Goal: Browse casually: Explore the website without a specific task or goal

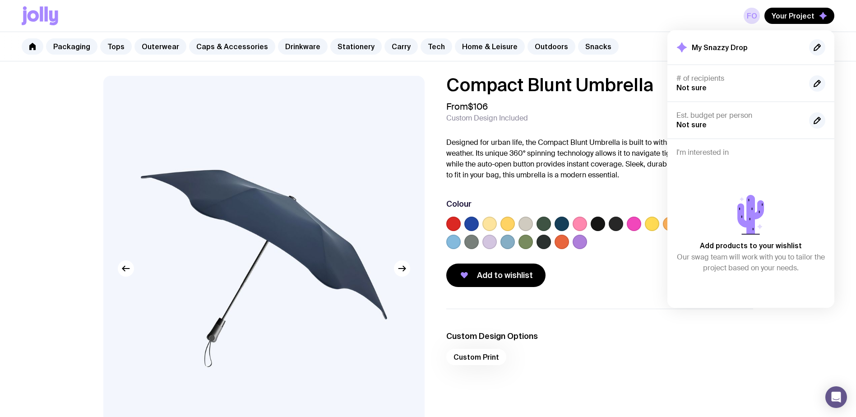
click at [38, 11] on icon at bounding box center [40, 15] width 37 height 19
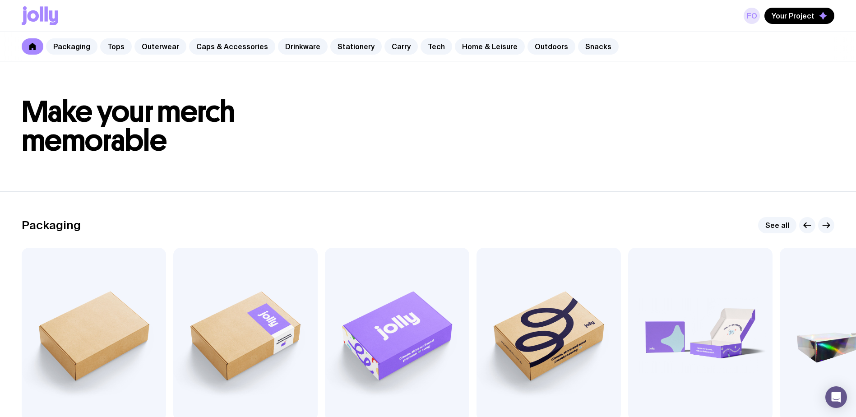
click at [752, 14] on link "FO" at bounding box center [751, 16] width 16 height 16
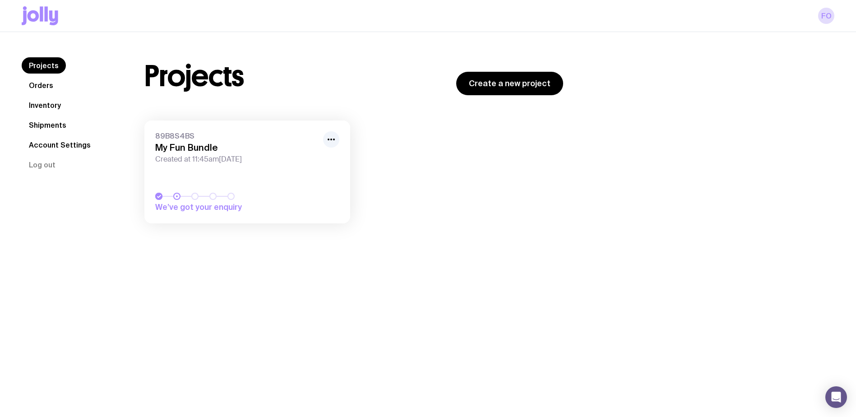
click at [211, 144] on h3 "My Fun Bundle" at bounding box center [236, 147] width 162 height 11
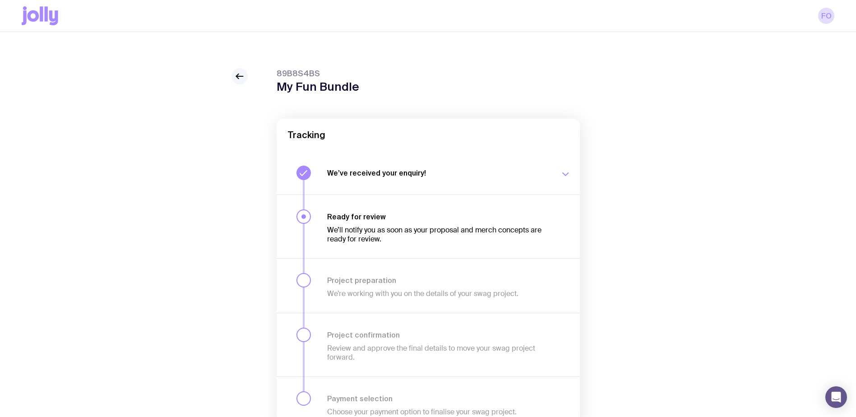
click at [244, 71] on link at bounding box center [239, 76] width 16 height 16
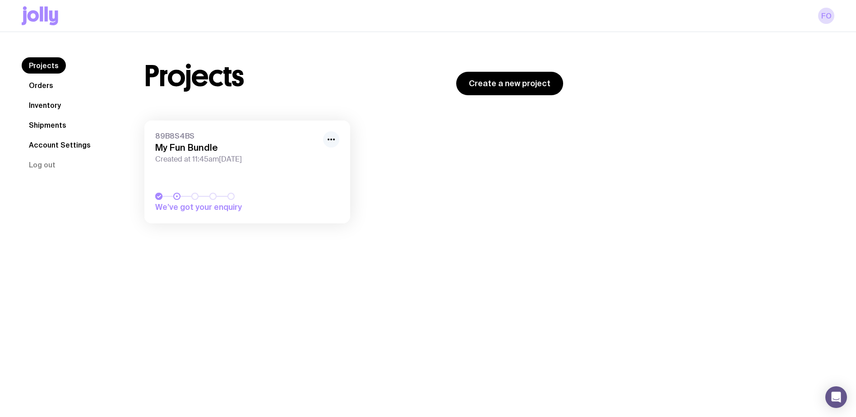
click at [336, 139] on icon "button" at bounding box center [331, 139] width 11 height 11
click at [335, 139] on icon "button" at bounding box center [331, 139] width 11 height 11
click at [208, 143] on h3 "My Fun Bundle" at bounding box center [236, 147] width 162 height 11
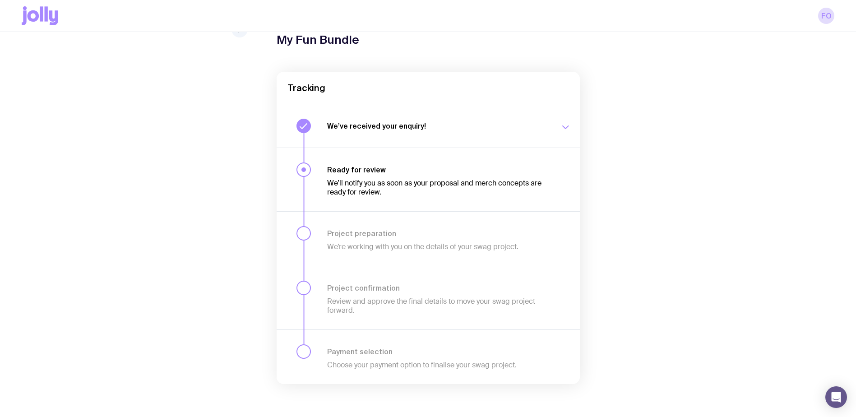
scroll to position [50, 0]
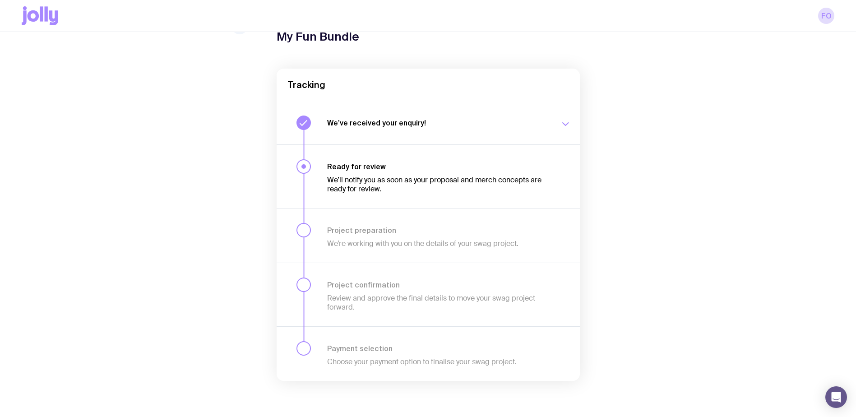
click at [24, 17] on icon at bounding box center [24, 17] width 5 height 14
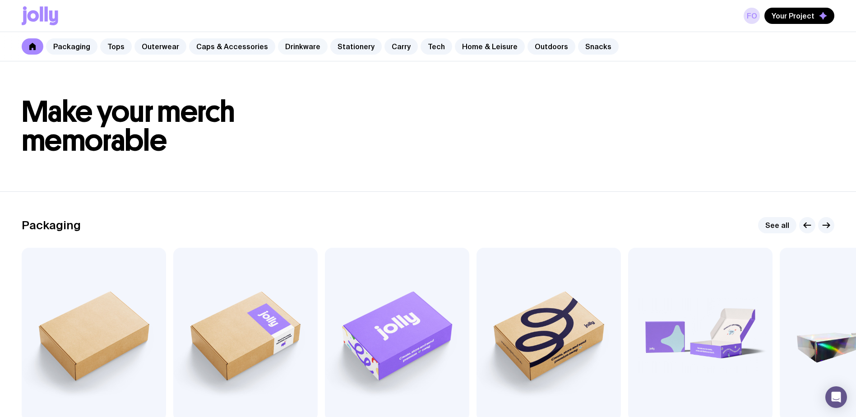
click at [281, 52] on link "Drinkware" at bounding box center [303, 46] width 50 height 16
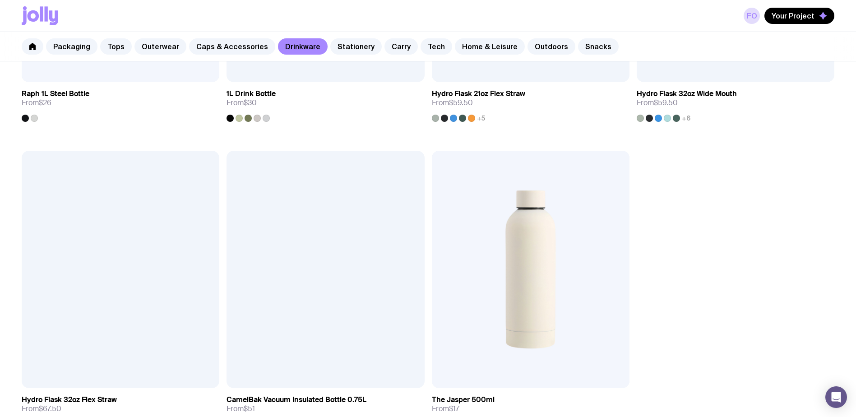
scroll to position [1597, 0]
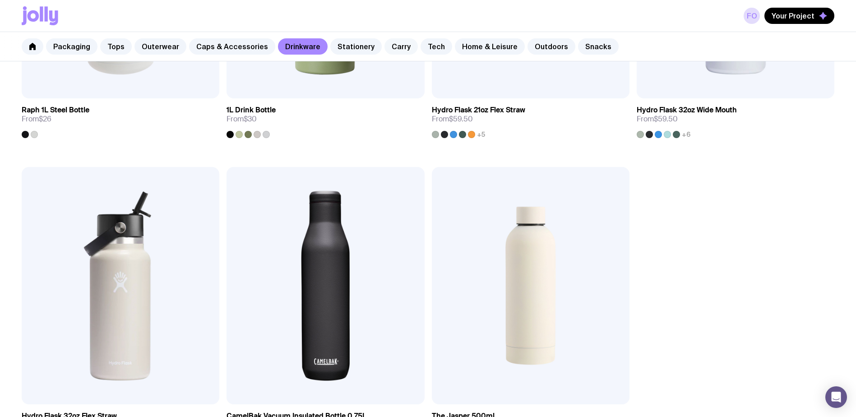
click at [393, 49] on link "Carry" at bounding box center [400, 46] width 33 height 16
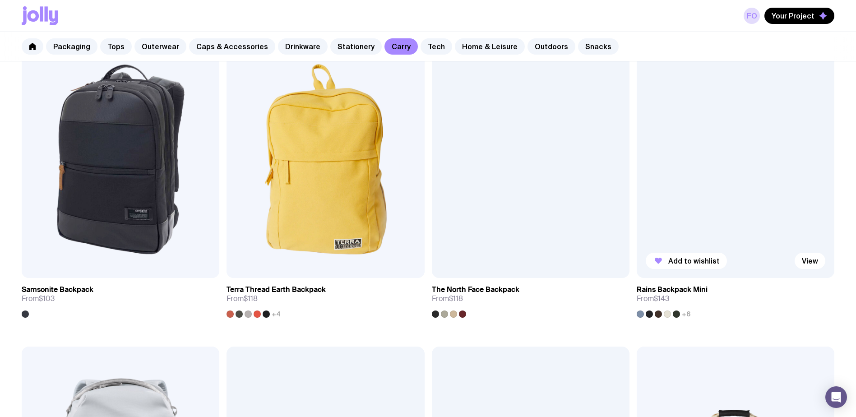
scroll to position [1128, 0]
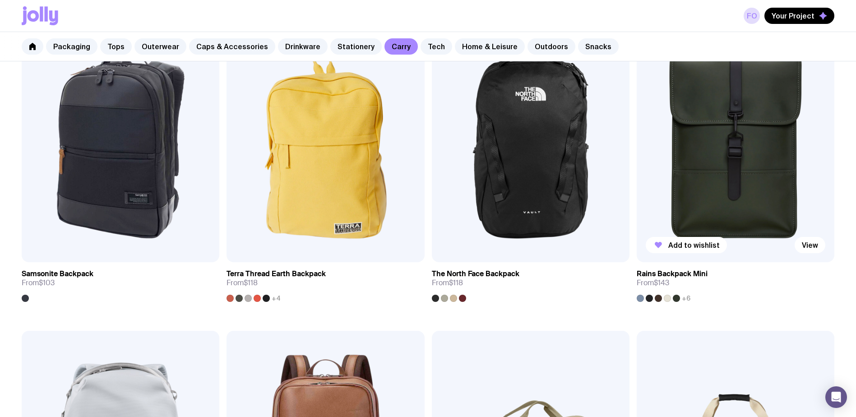
click at [701, 268] on link "Rains Backpack Mini From $143 +6" at bounding box center [736, 282] width 198 height 40
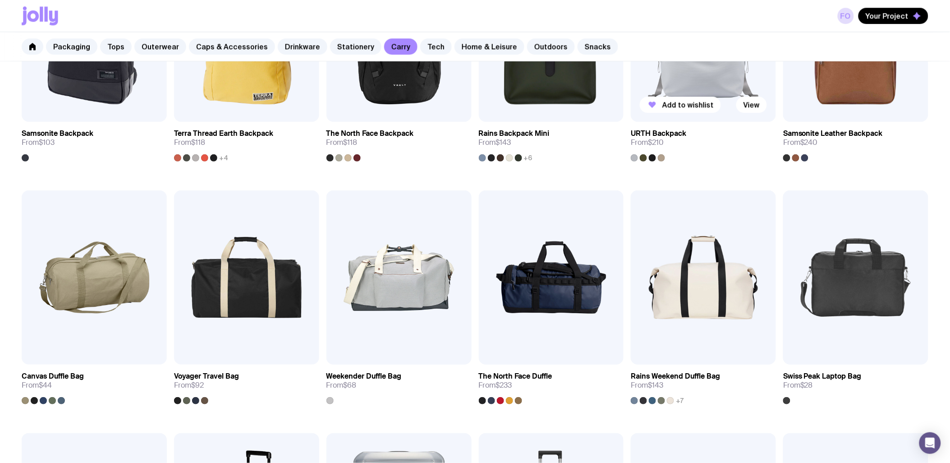
scroll to position [811, 0]
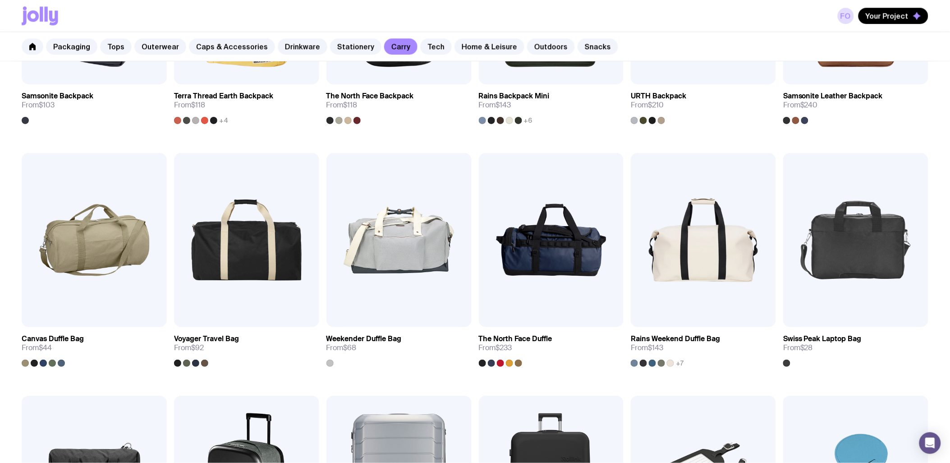
click at [593, 35] on div "Packaging Tops Outerwear Caps & Accessories Drinkware Stationery Carry Tech Hom…" at bounding box center [475, 46] width 950 height 29
click at [579, 51] on link "Snacks" at bounding box center [598, 46] width 41 height 16
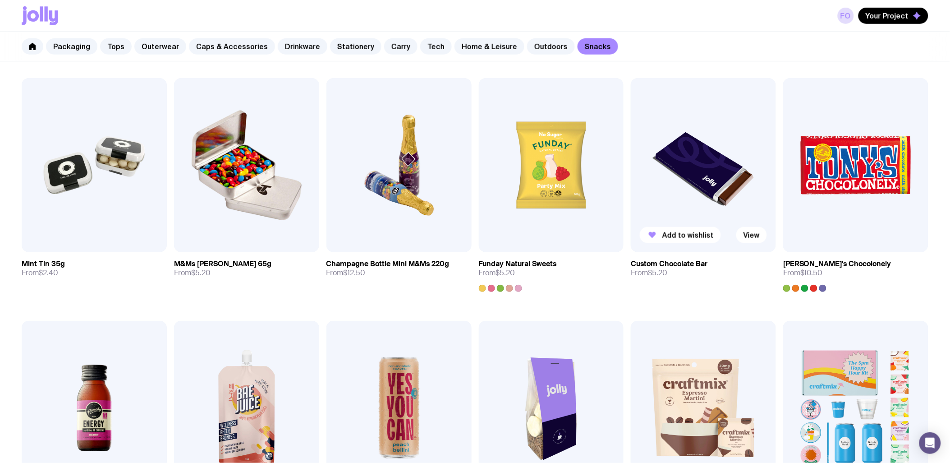
scroll to position [200, 0]
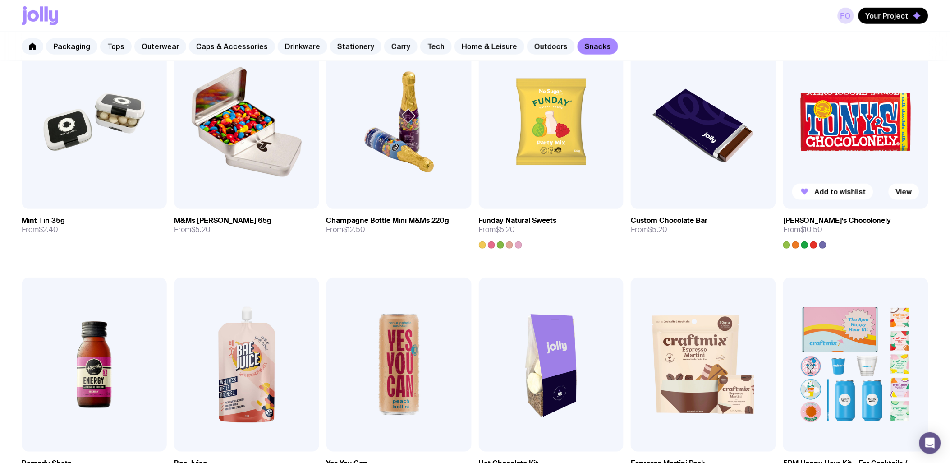
click at [817, 221] on h3 "[PERSON_NAME]'s Chocolonely" at bounding box center [838, 220] width 108 height 9
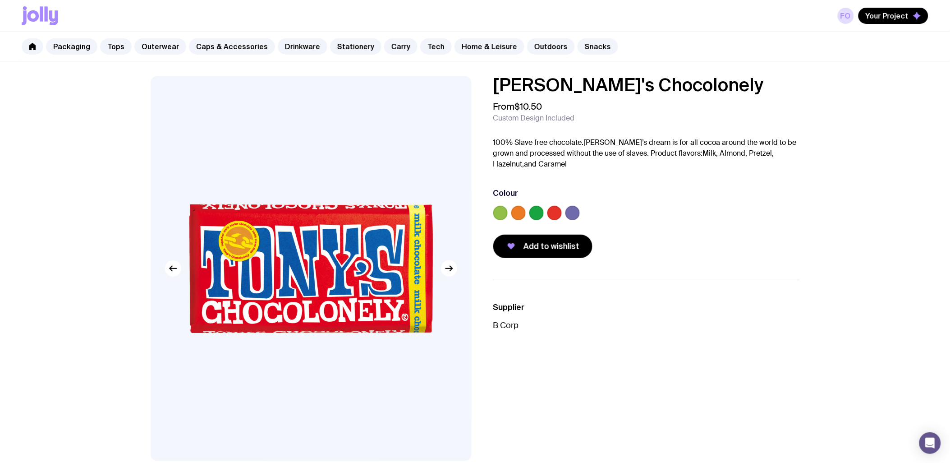
click at [572, 211] on label at bounding box center [573, 213] width 14 height 14
click at [0, 0] on input "radio" at bounding box center [0, 0] width 0 height 0
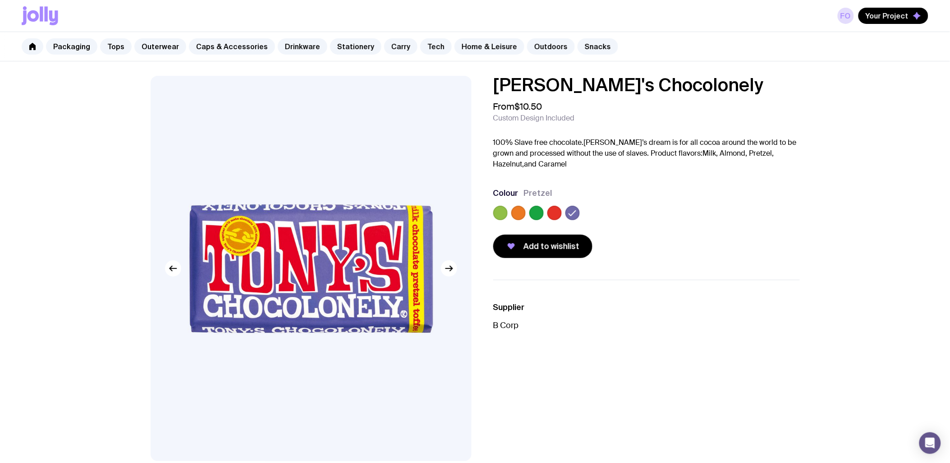
click at [495, 216] on label at bounding box center [501, 213] width 14 height 14
click at [0, 0] on input "radio" at bounding box center [0, 0] width 0 height 0
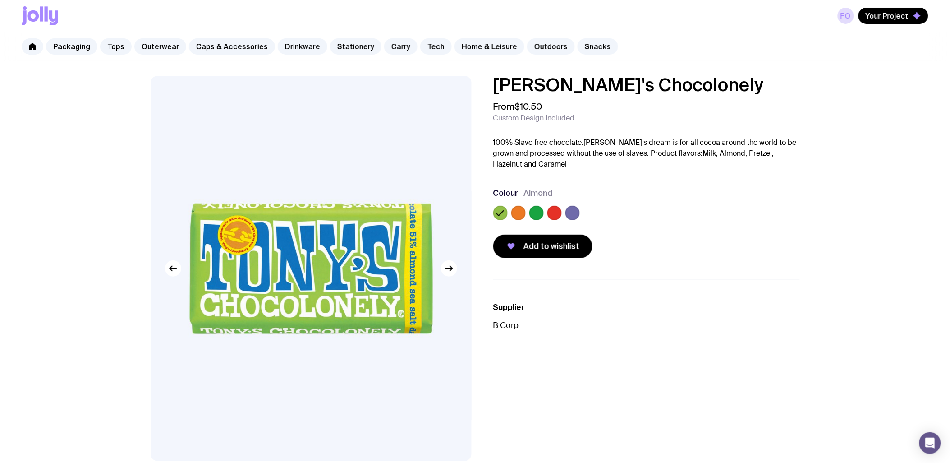
click at [525, 214] on label at bounding box center [519, 213] width 14 height 14
click at [0, 0] on input "radio" at bounding box center [0, 0] width 0 height 0
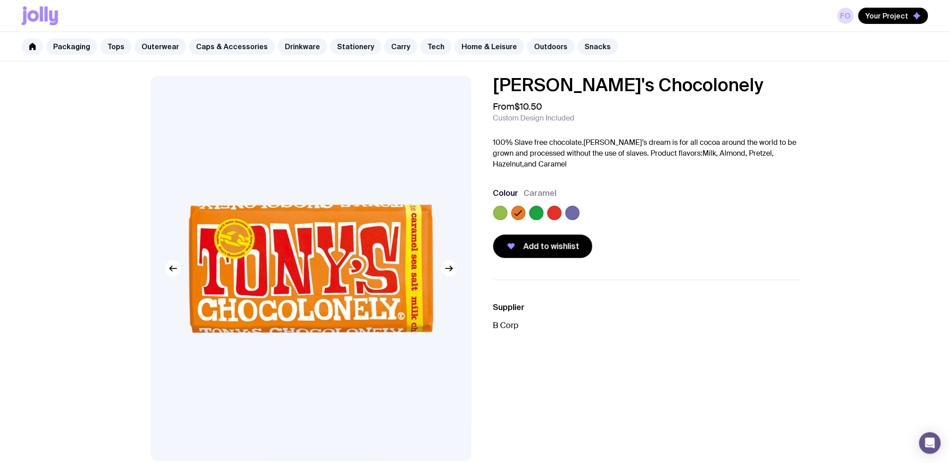
click at [540, 214] on label at bounding box center [537, 213] width 14 height 14
click at [0, 0] on input "radio" at bounding box center [0, 0] width 0 height 0
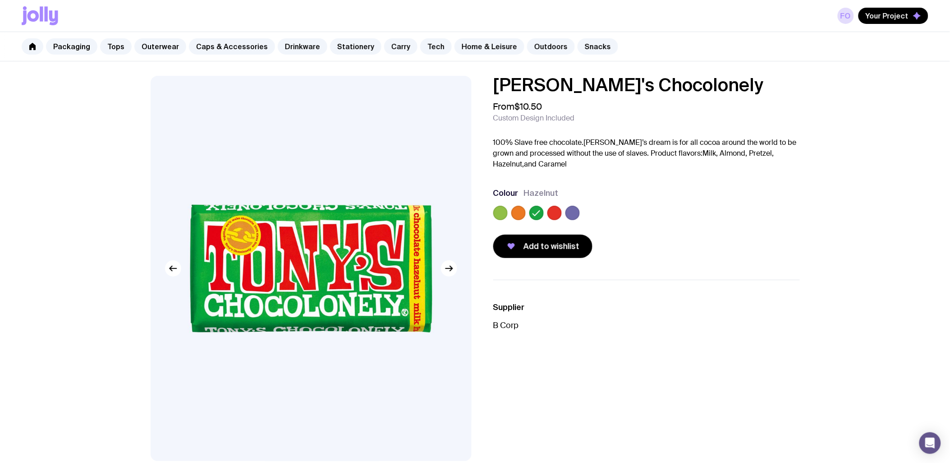
click at [561, 213] on label at bounding box center [555, 213] width 14 height 14
click at [0, 0] on input "radio" at bounding box center [0, 0] width 0 height 0
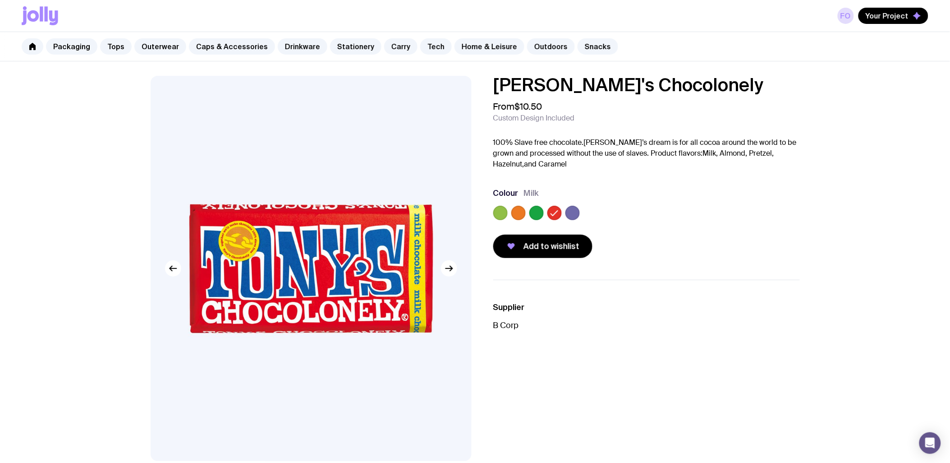
click at [575, 211] on label at bounding box center [573, 213] width 14 height 14
click at [0, 0] on input "radio" at bounding box center [0, 0] width 0 height 0
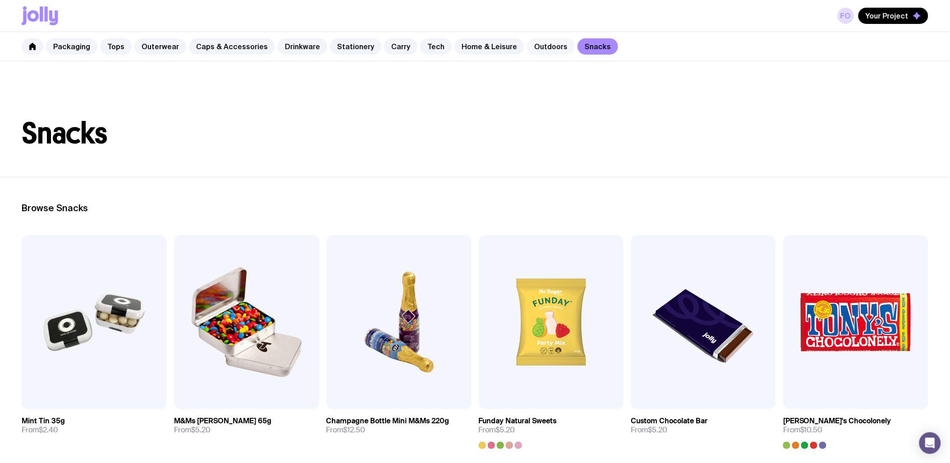
click at [534, 50] on link "Outdoors" at bounding box center [551, 46] width 48 height 16
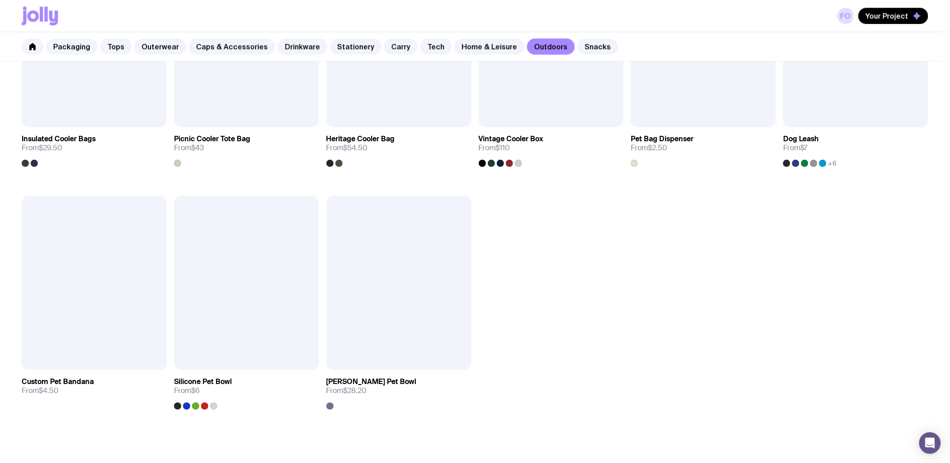
scroll to position [668, 0]
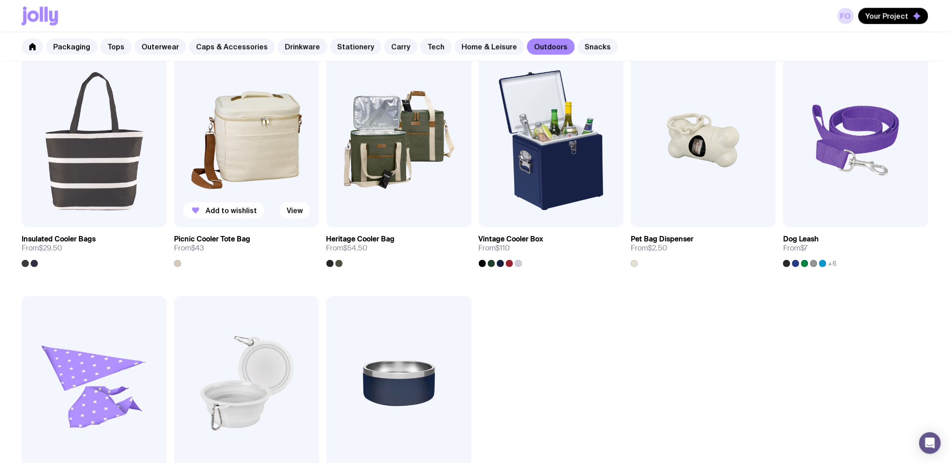
click at [203, 160] on img at bounding box center [246, 140] width 145 height 174
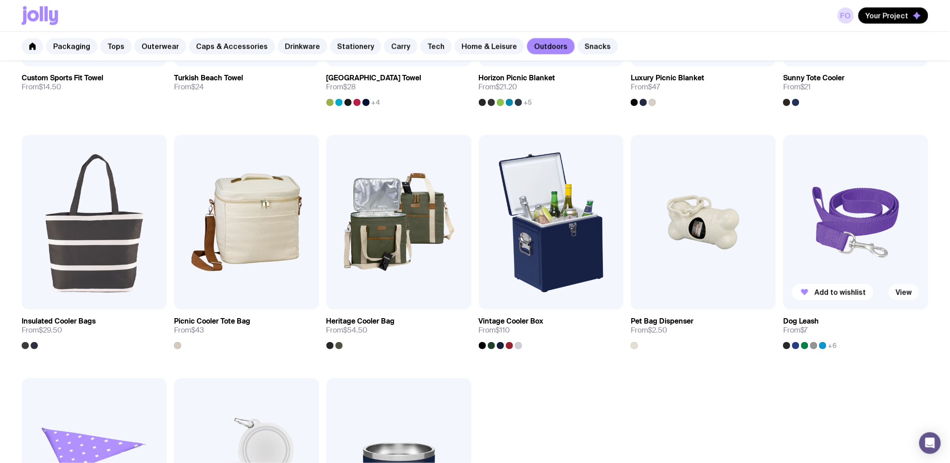
scroll to position [693, 0]
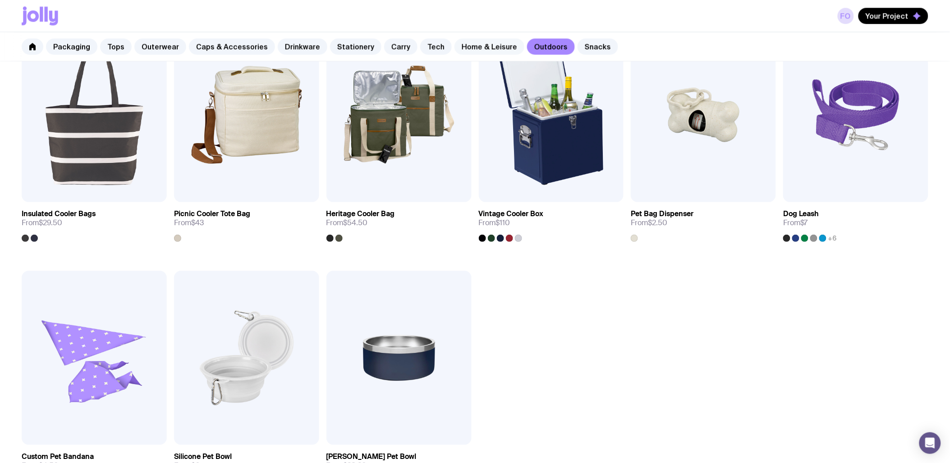
drag, startPoint x: 466, startPoint y: 31, endPoint x: 469, endPoint y: 39, distance: 9.0
click at [466, 31] on div "FO Your Project" at bounding box center [475, 16] width 907 height 32
click at [471, 45] on link "Home & Leisure" at bounding box center [490, 46] width 70 height 16
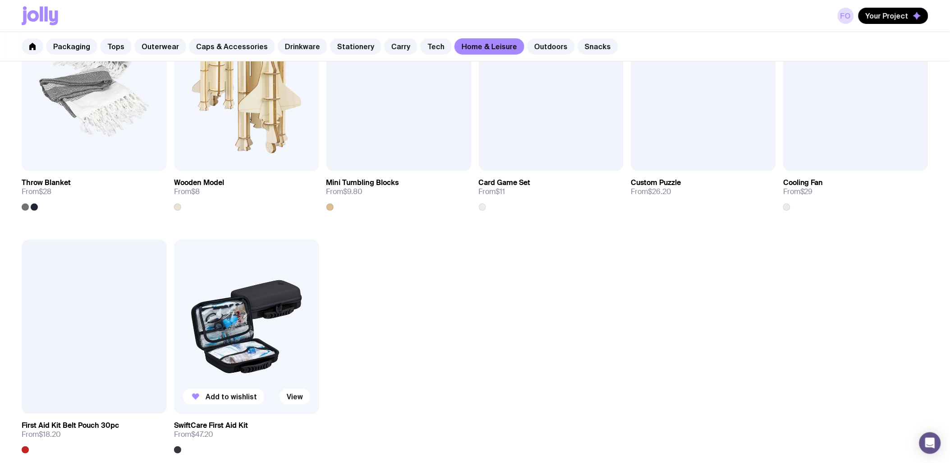
scroll to position [1303, 0]
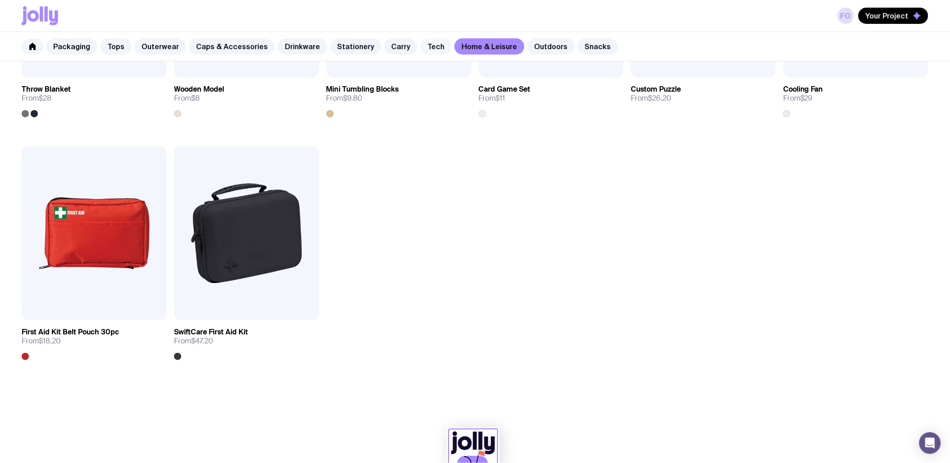
click at [423, 42] on link "Tech" at bounding box center [436, 46] width 32 height 16
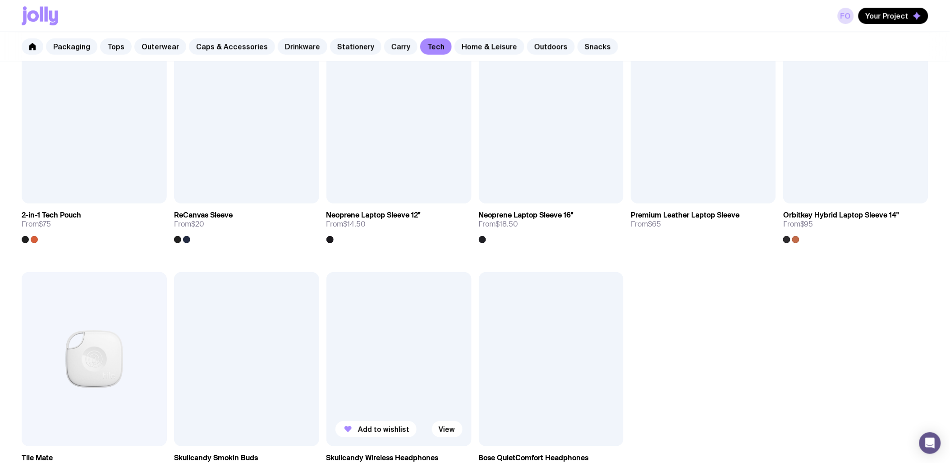
scroll to position [1002, 0]
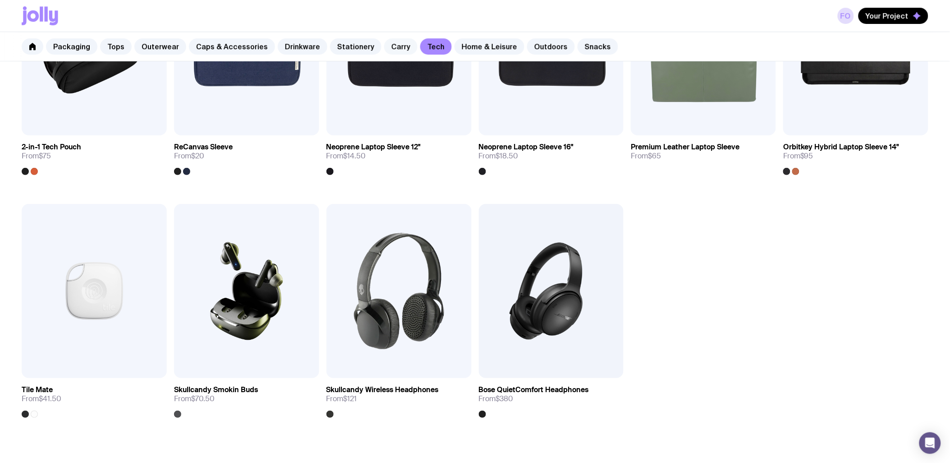
click at [394, 43] on link "Carry" at bounding box center [400, 46] width 33 height 16
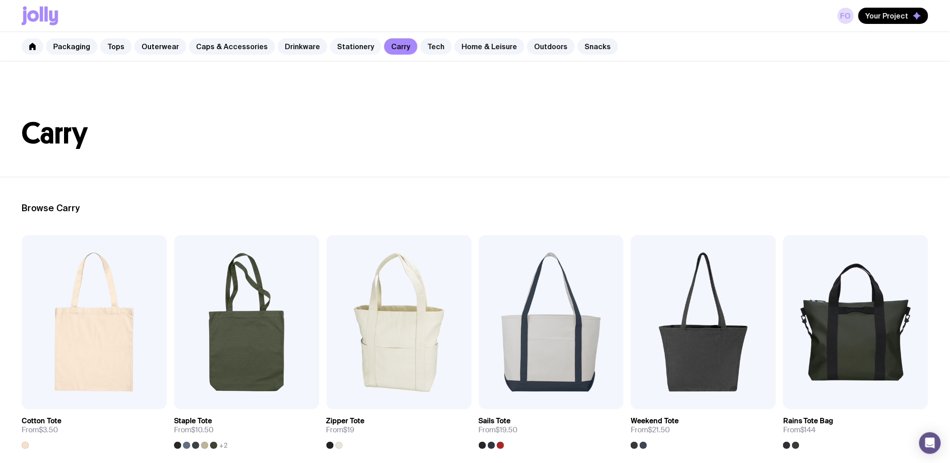
click at [354, 48] on link "Stationery" at bounding box center [355, 46] width 51 height 16
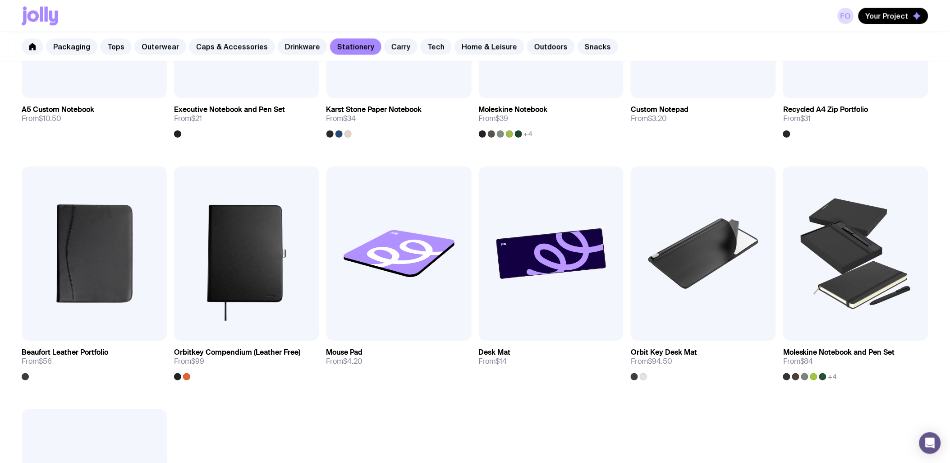
scroll to position [802, 0]
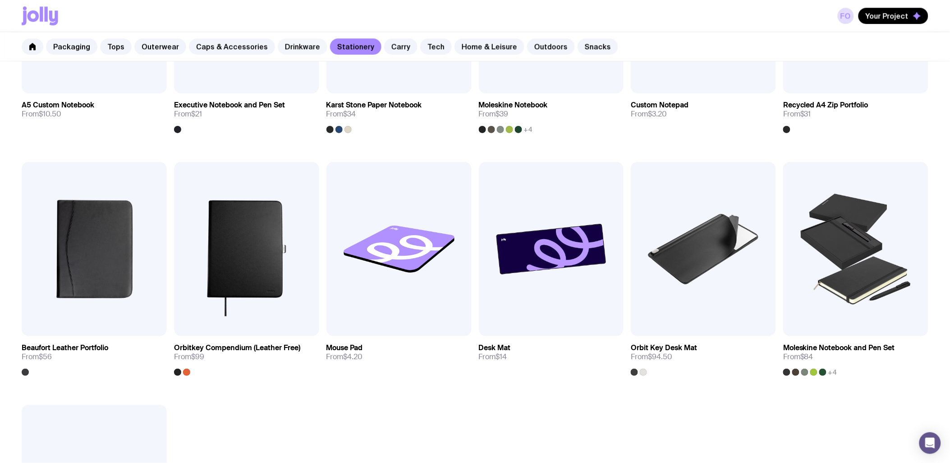
click at [281, 42] on link "Drinkware" at bounding box center [303, 46] width 50 height 16
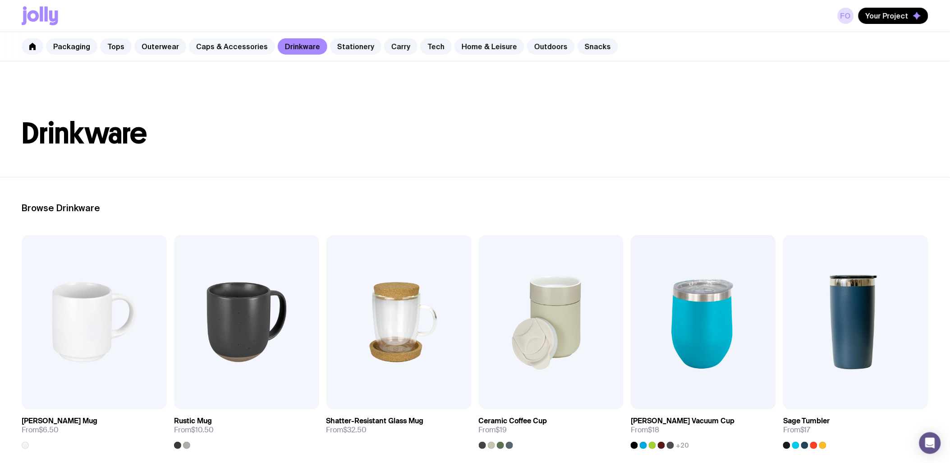
click at [233, 50] on link "Caps & Accessories" at bounding box center [232, 46] width 86 height 16
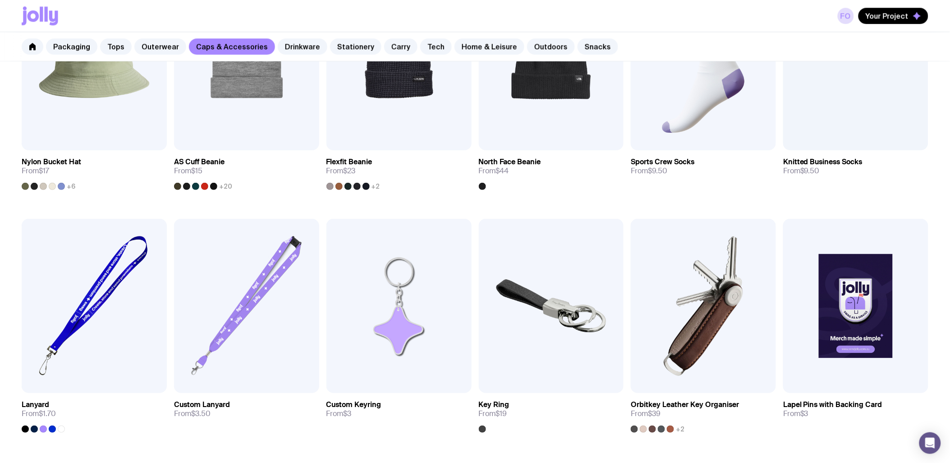
scroll to position [701, 0]
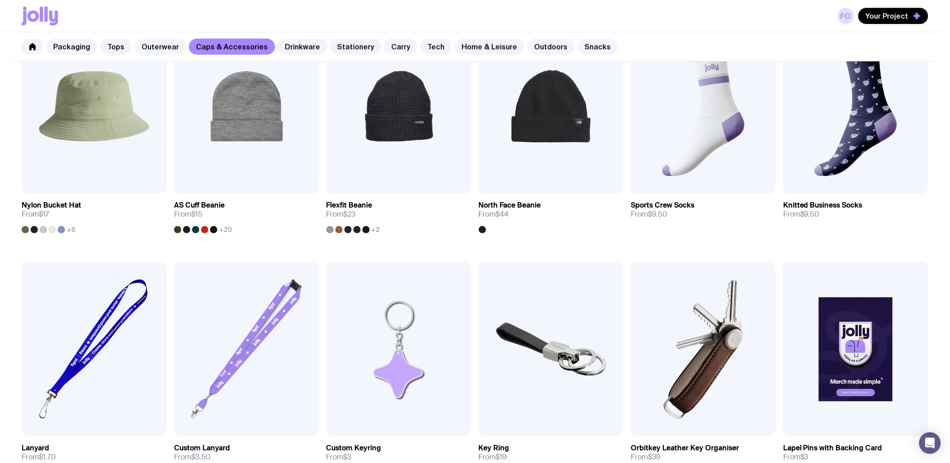
click at [169, 42] on link "Outerwear" at bounding box center [160, 46] width 52 height 16
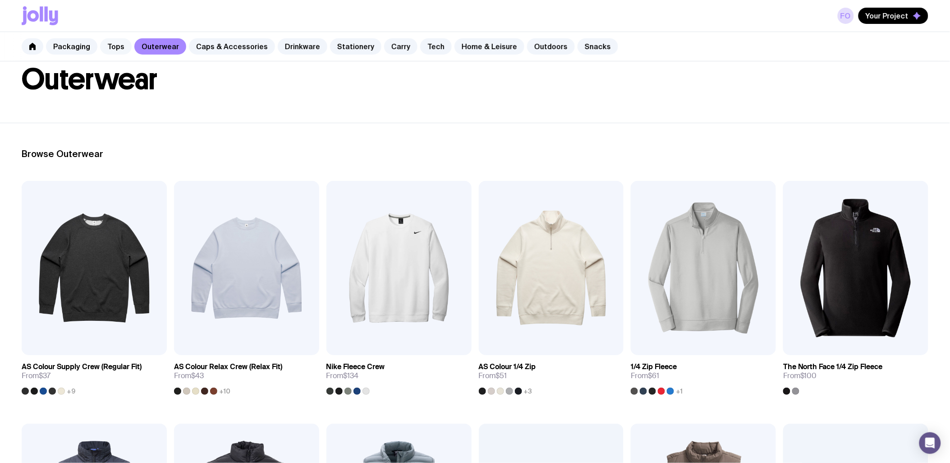
scroll to position [50, 0]
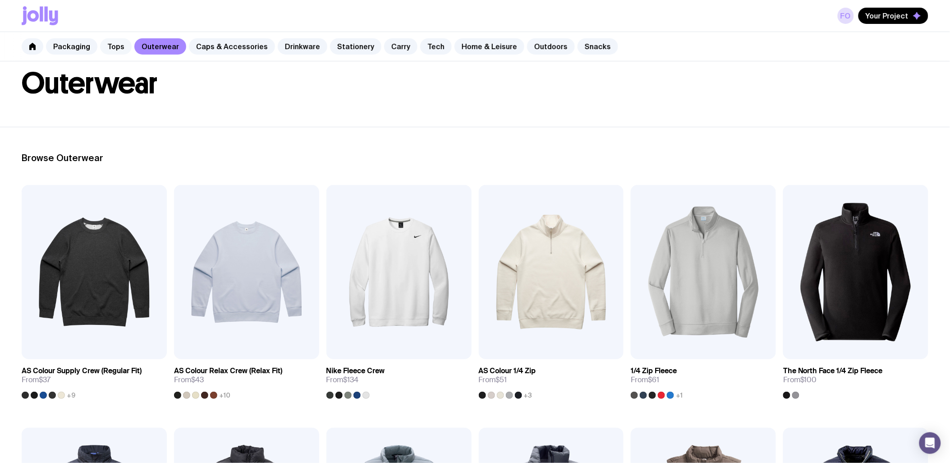
click at [105, 39] on link "Tops" at bounding box center [116, 46] width 32 height 16
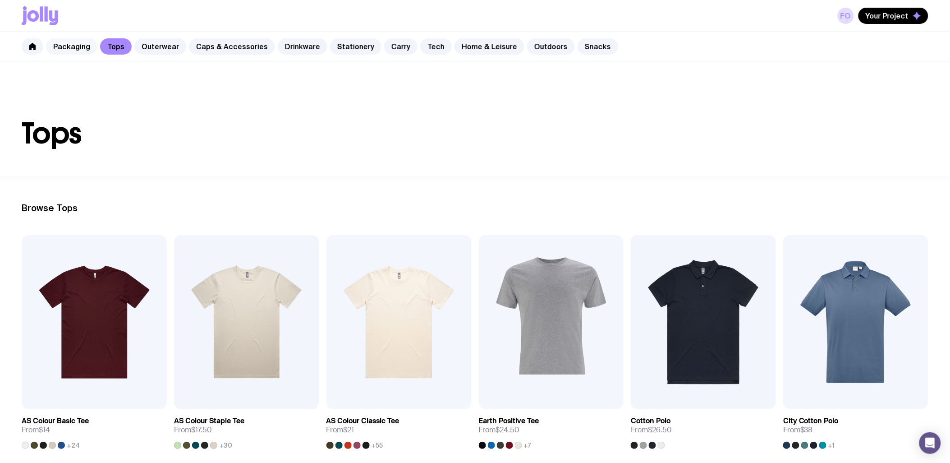
click at [83, 42] on link "Packaging" at bounding box center [71, 46] width 51 height 16
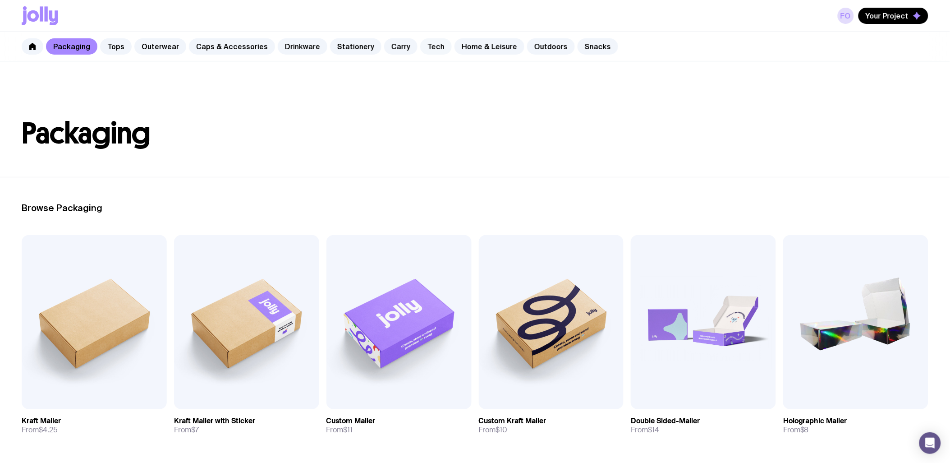
click at [417, 38] on div "Packaging Tops Outerwear Caps & Accessories Drinkware Stationery Carry Tech Hom…" at bounding box center [475, 46] width 950 height 29
click at [578, 50] on link "Snacks" at bounding box center [598, 46] width 41 height 16
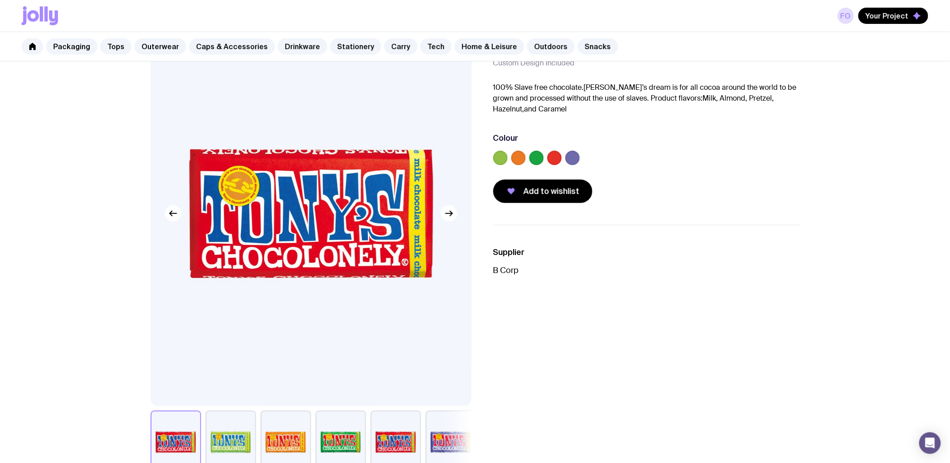
scroll to position [50, 0]
